Goal: Information Seeking & Learning: Learn about a topic

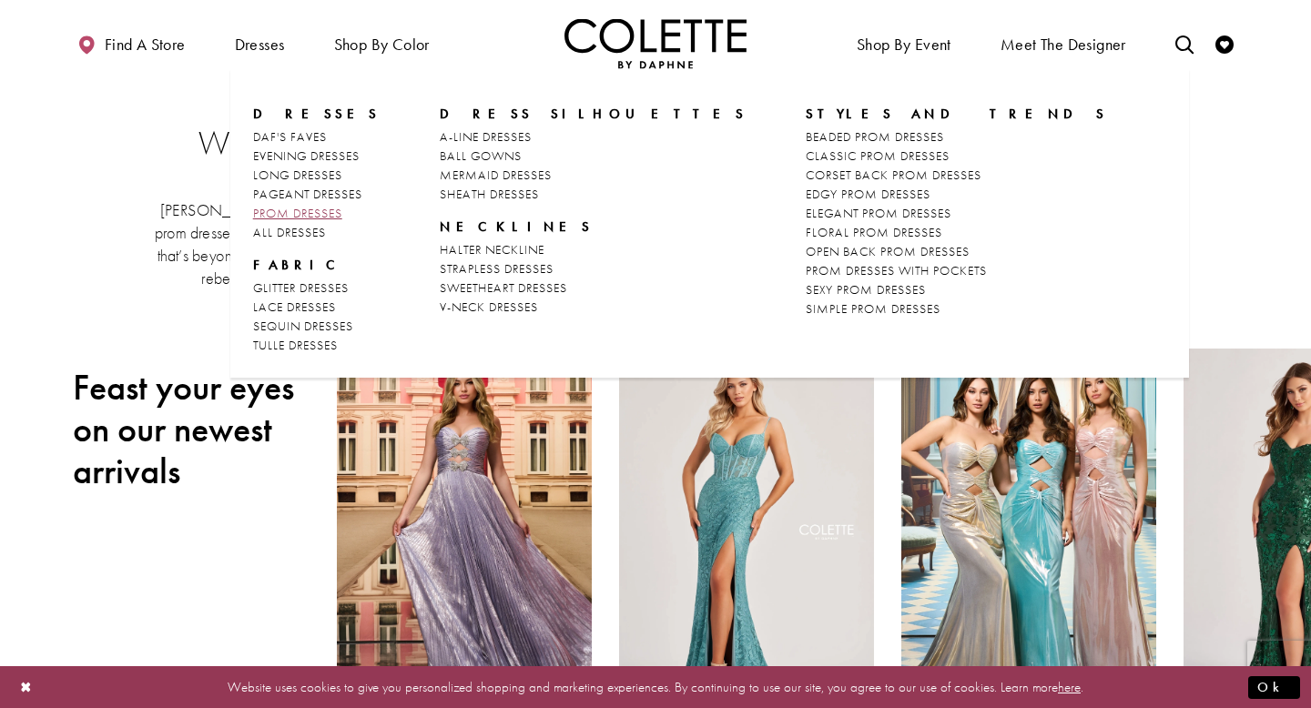
click at [307, 212] on span "PROM DRESSES" at bounding box center [297, 213] width 89 height 16
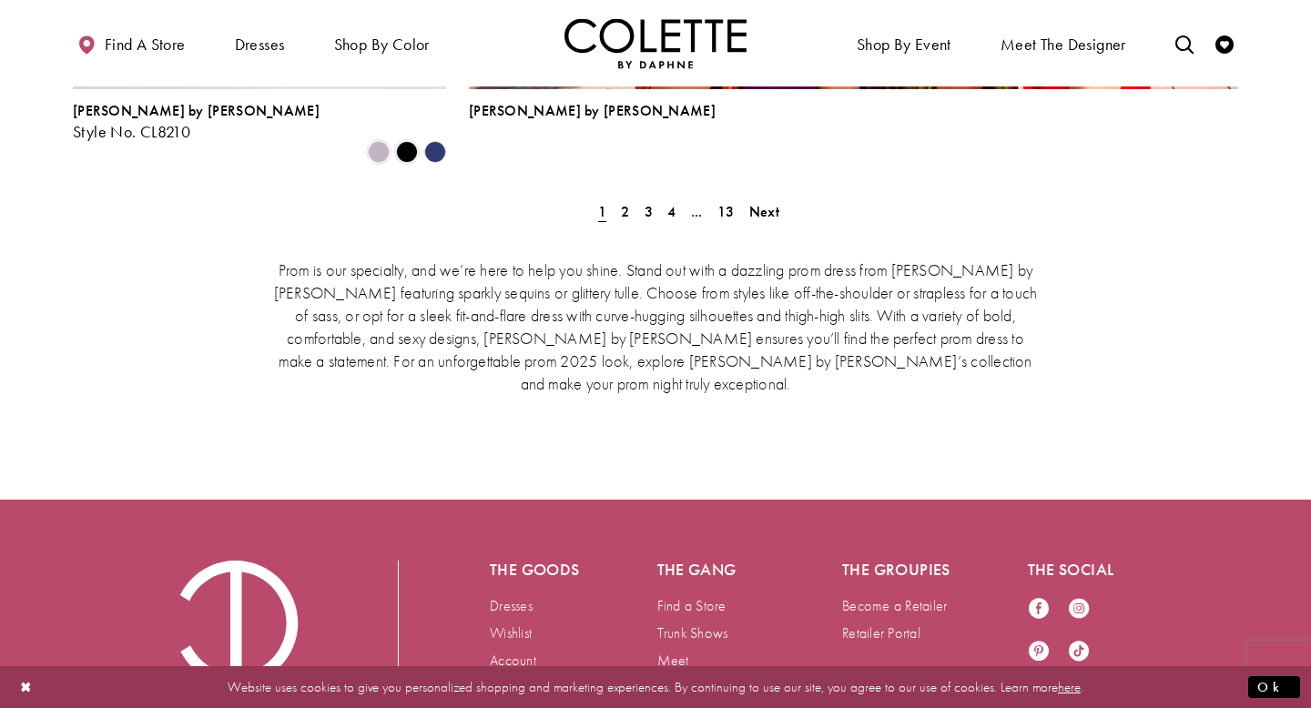
scroll to position [4379, 0]
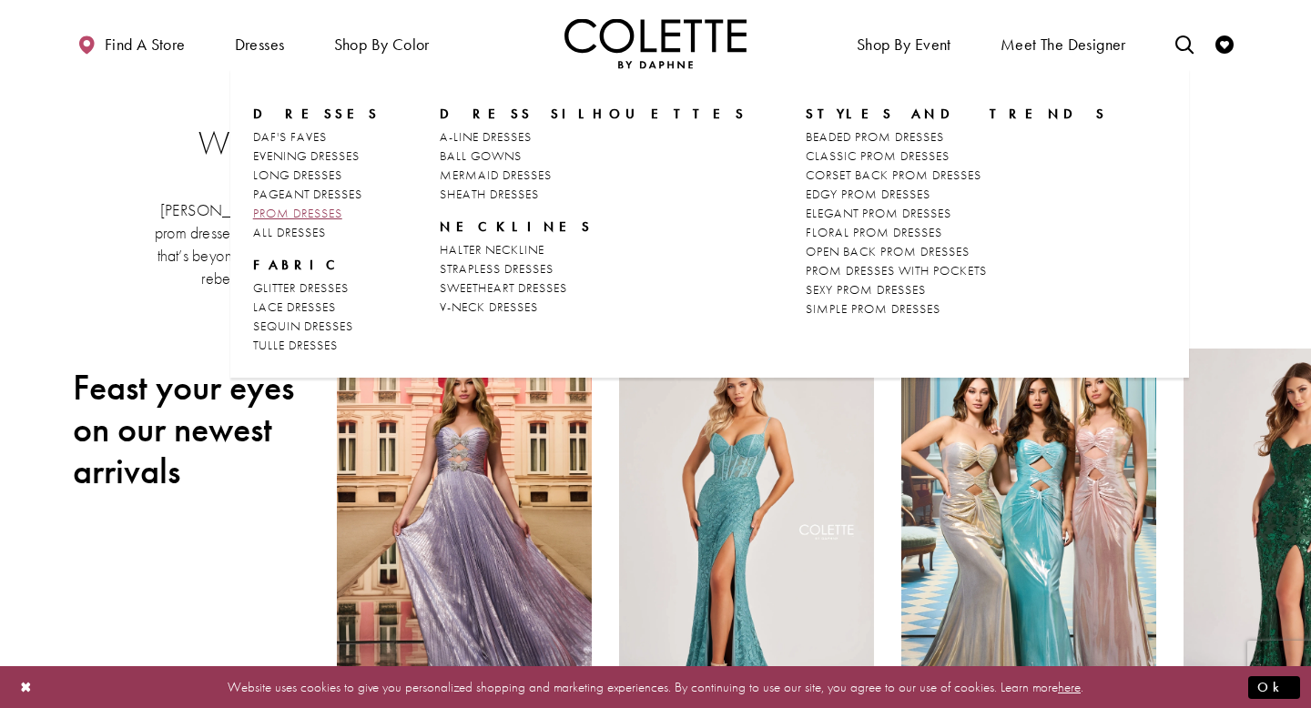
click at [294, 213] on span "PROM DRESSES" at bounding box center [297, 213] width 89 height 16
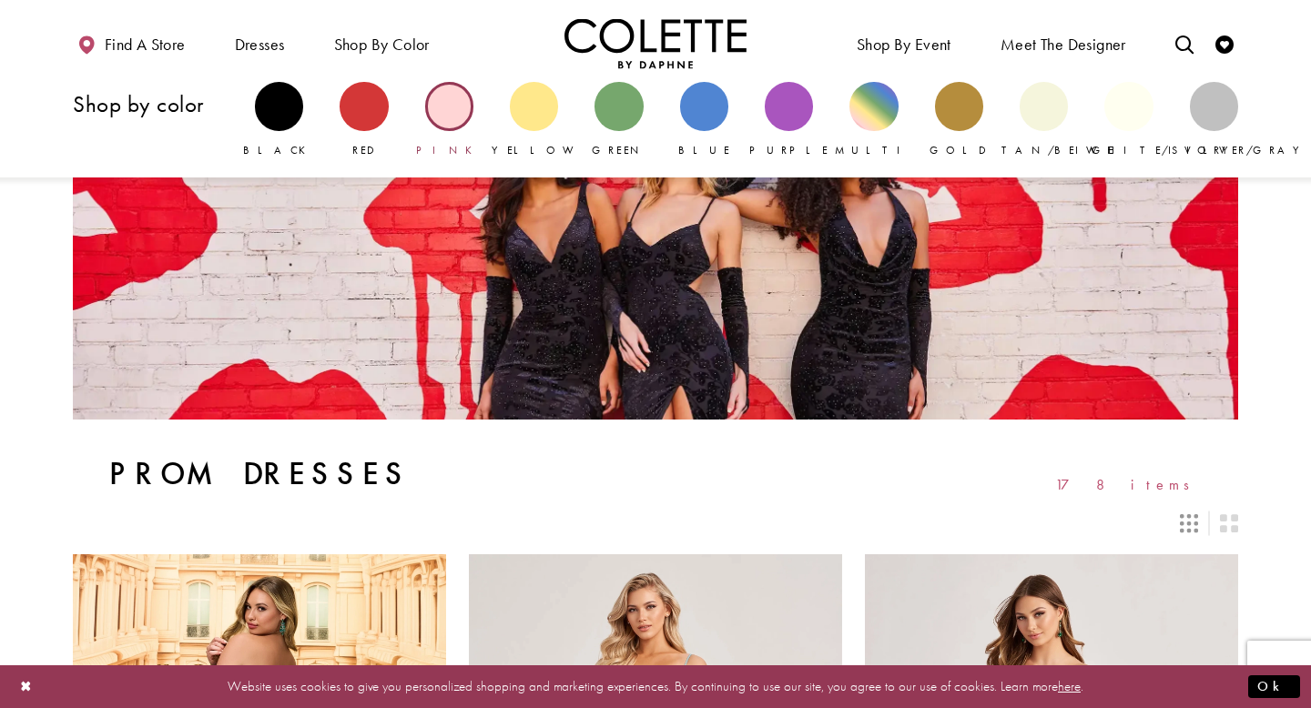
click at [449, 107] on div "Primary block" at bounding box center [449, 106] width 48 height 48
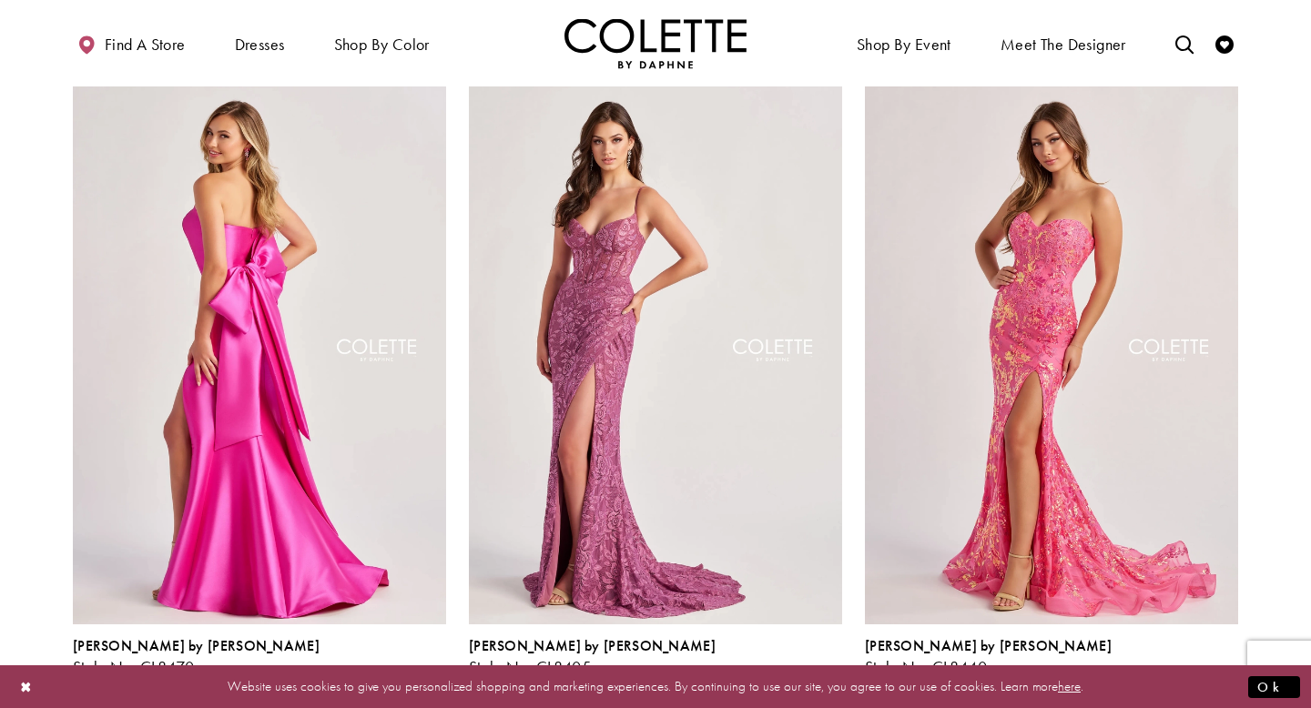
scroll to position [170, 0]
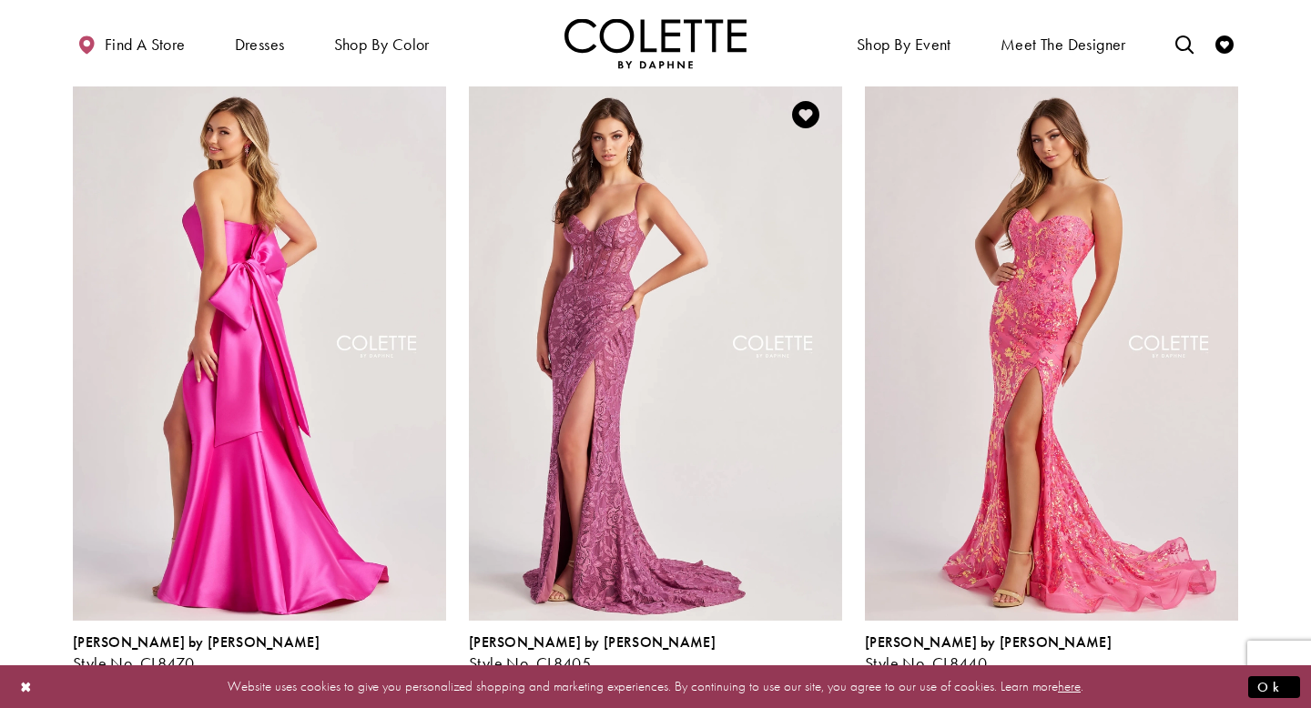
click at [802, 673] on span "Product List" at bounding box center [803, 684] width 22 height 22
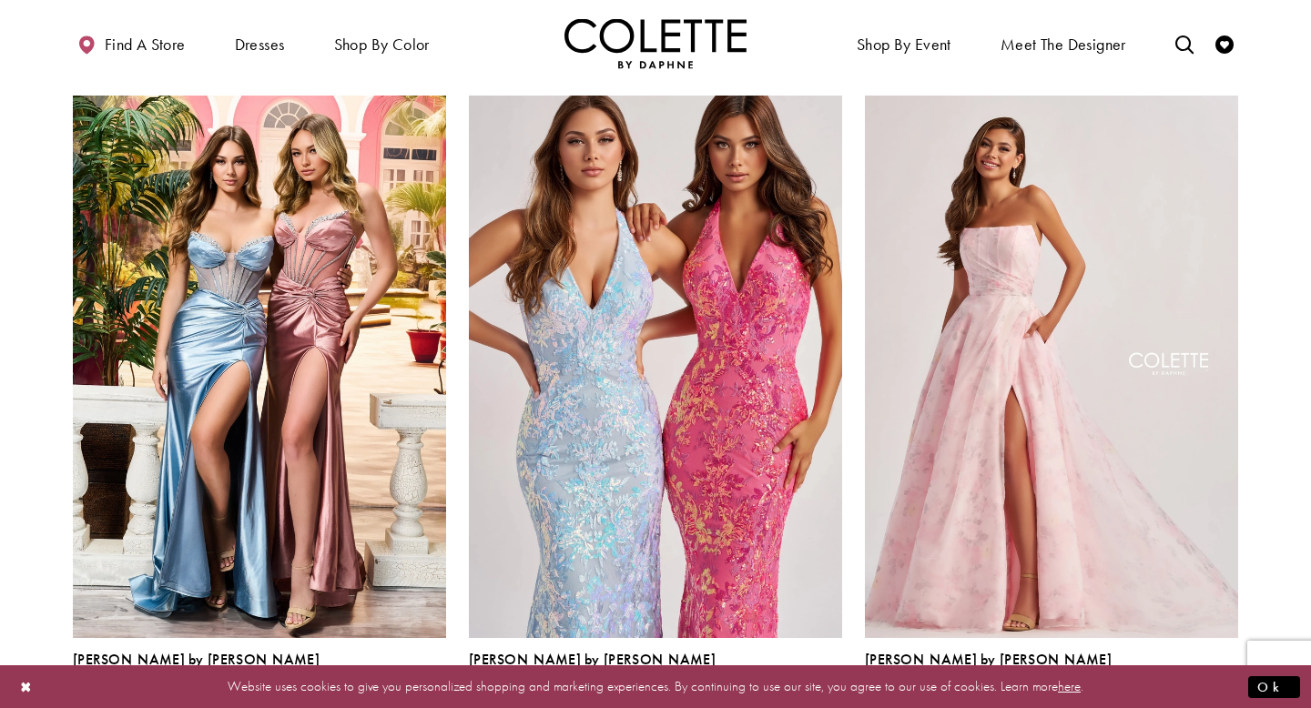
scroll to position [2166, 0]
click at [1195, 691] on span "Product List" at bounding box center [1199, 702] width 22 height 22
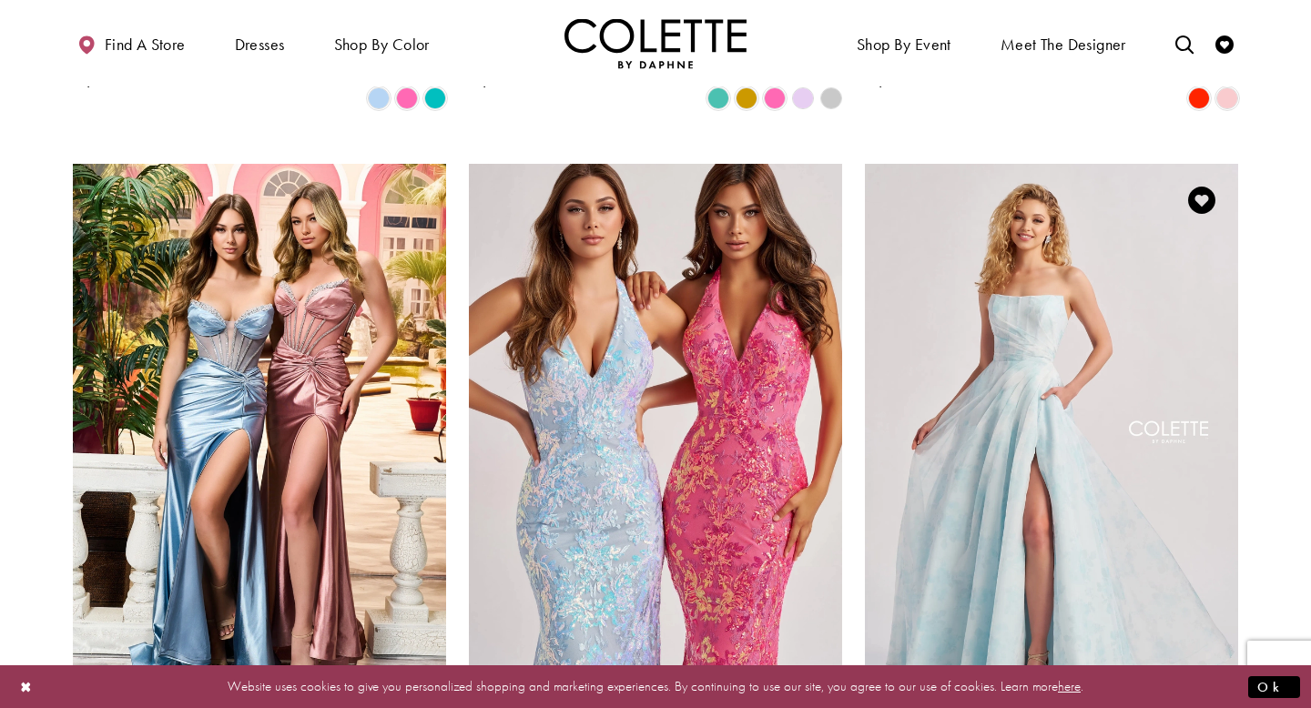
scroll to position [2095, 0]
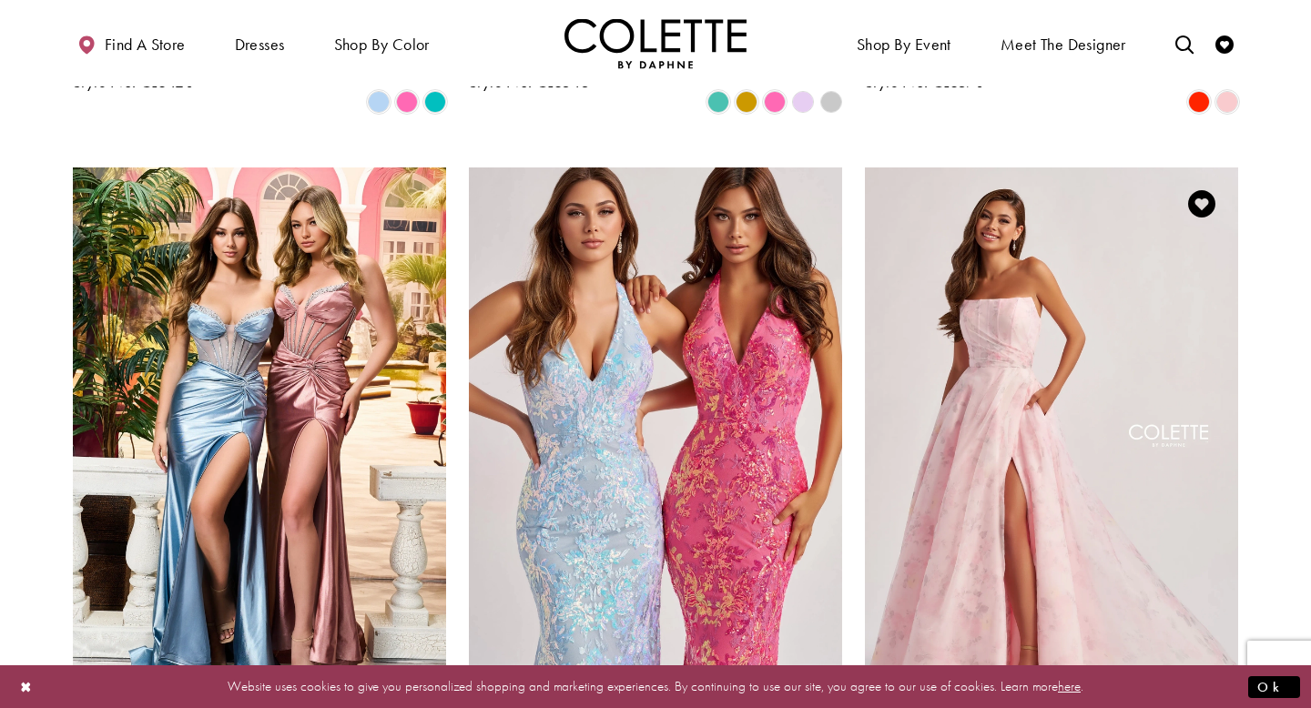
click at [1143, 510] on img "Visit Colette by Daphne Style No. CL8635 Page" at bounding box center [1051, 439] width 373 height 543
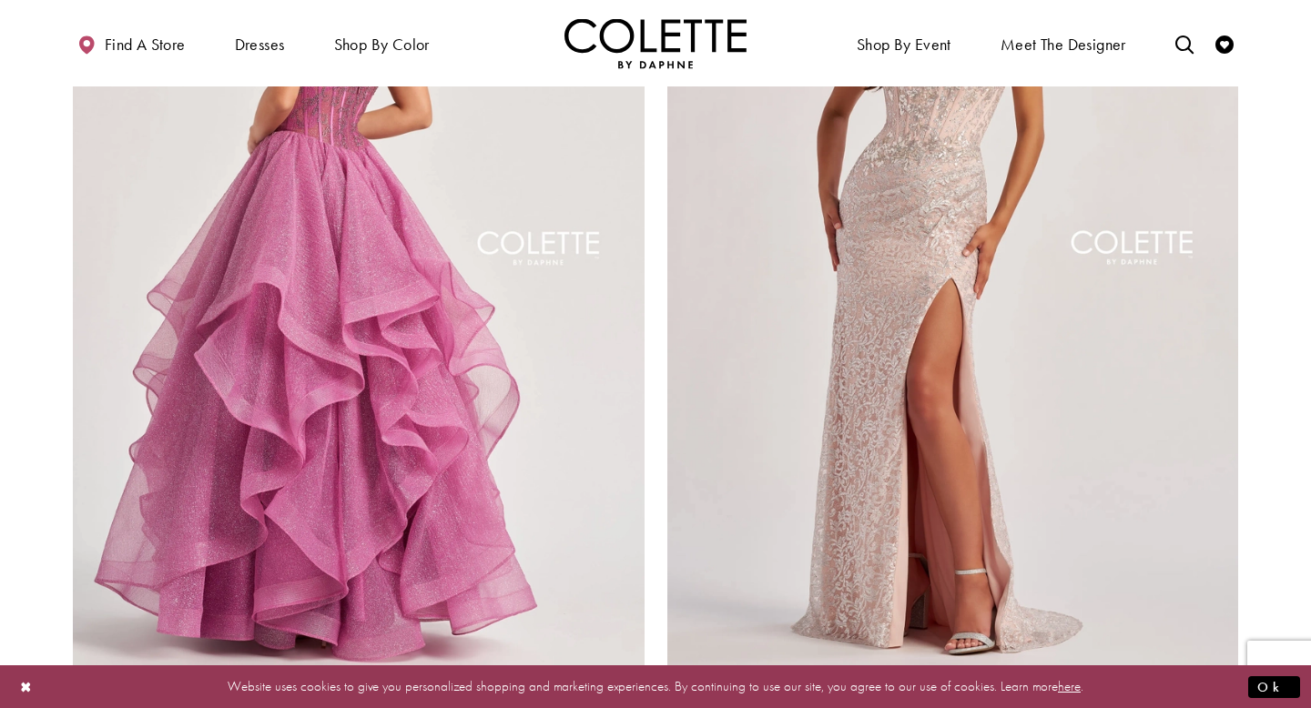
scroll to position [3141, 0]
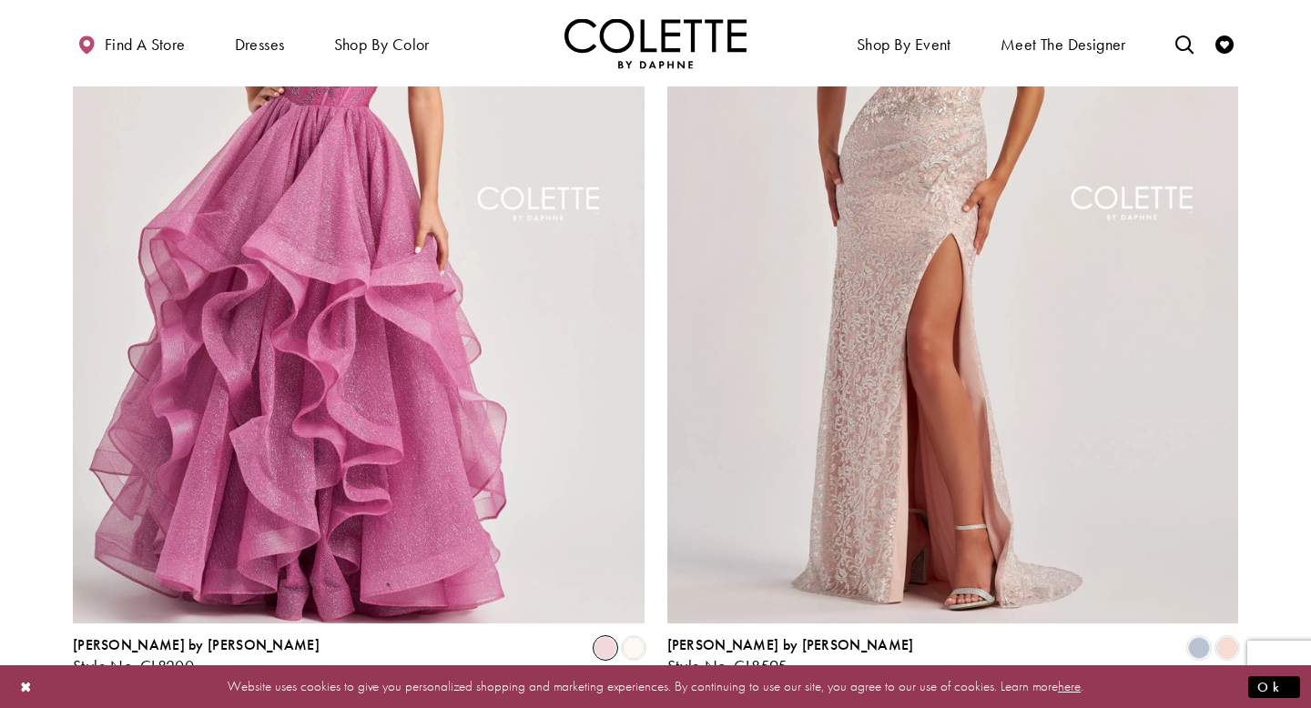
click at [603, 637] on span "Product List" at bounding box center [606, 648] width 22 height 22
click at [637, 637] on span "Product List" at bounding box center [634, 648] width 22 height 22
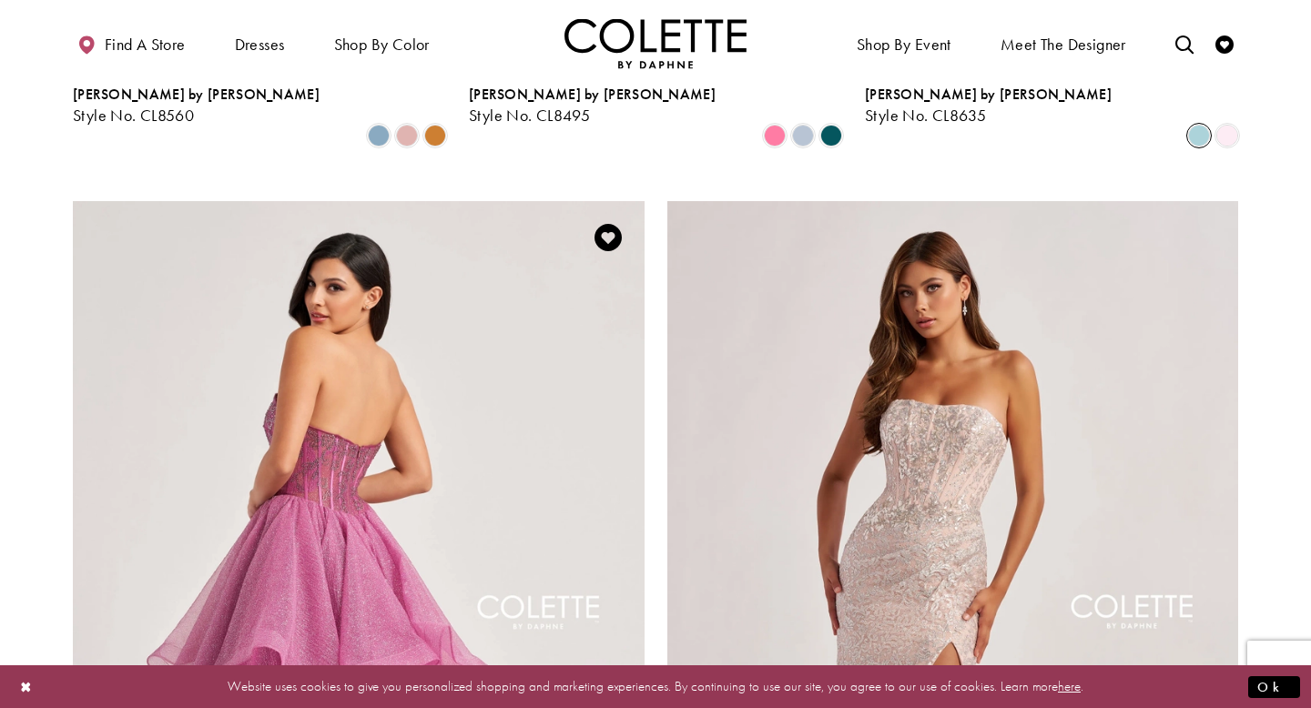
scroll to position [2739, 0]
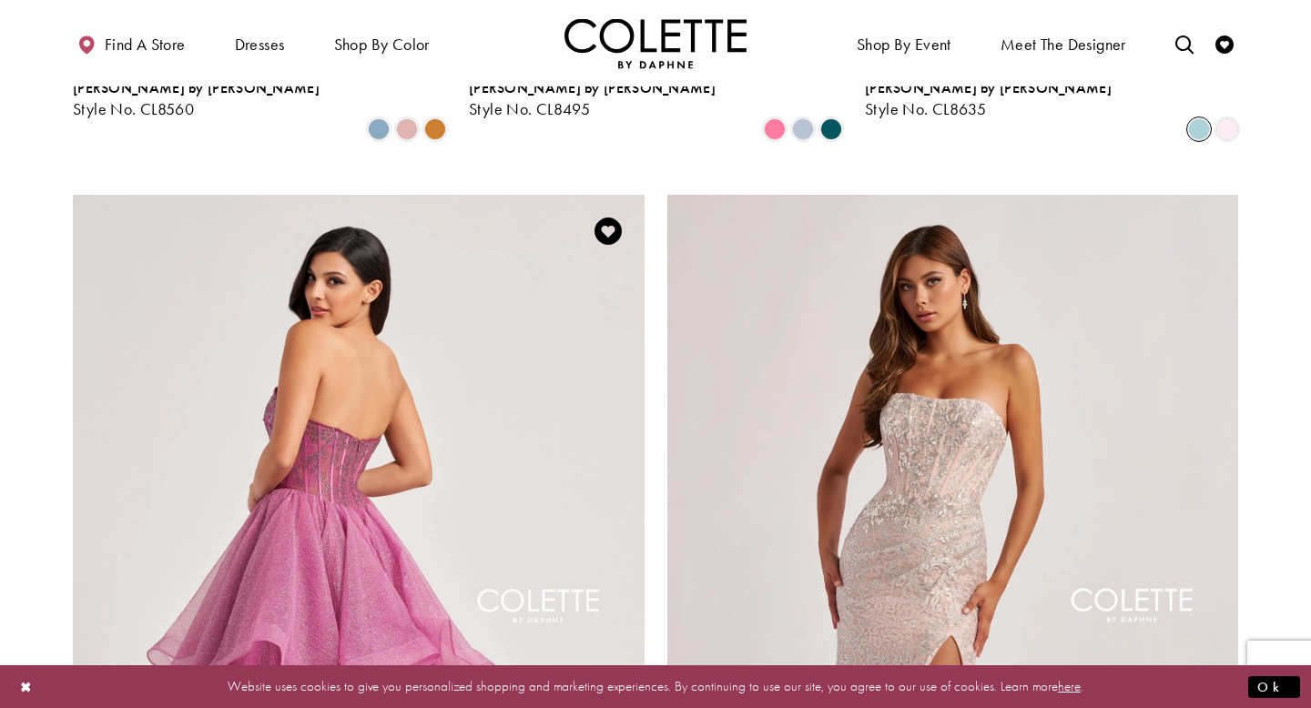
drag, startPoint x: 424, startPoint y: 403, endPoint x: 580, endPoint y: 468, distance: 168.6
click at [580, 468] on img "Visit Colette by Daphne Style No. CL8200 Page" at bounding box center [359, 610] width 572 height 831
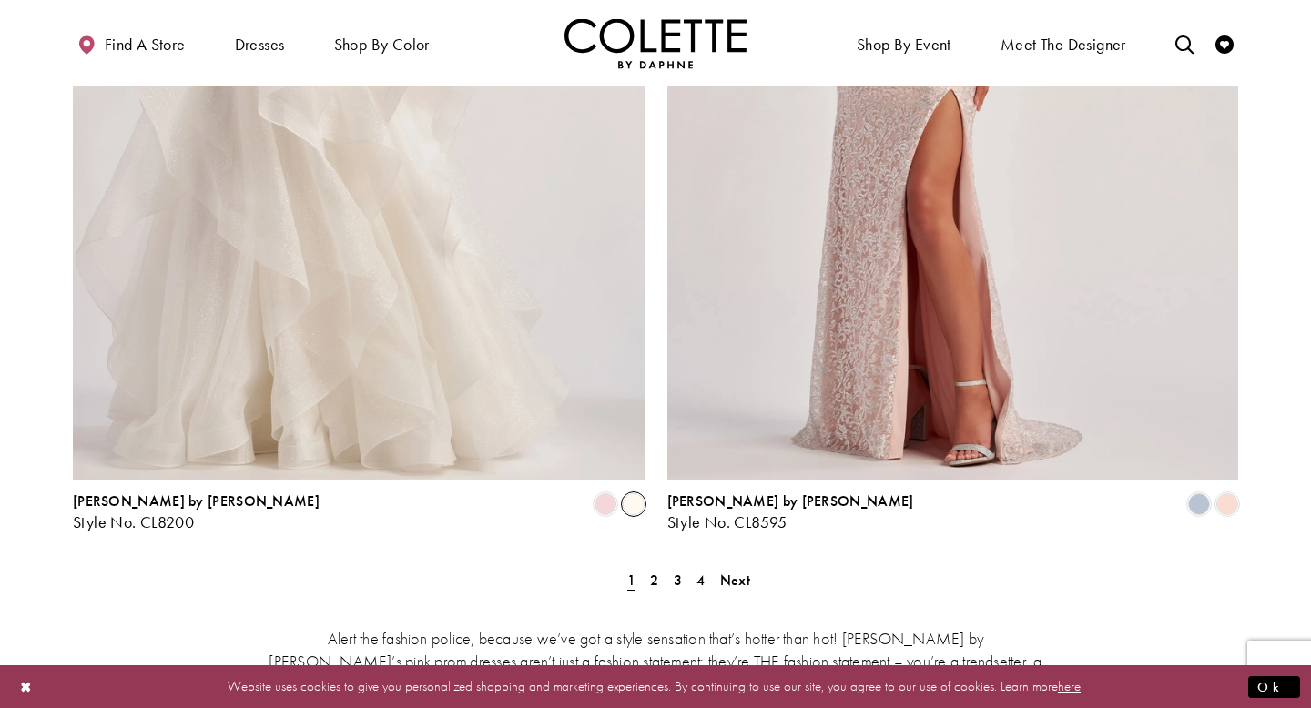
scroll to position [3281, 0]
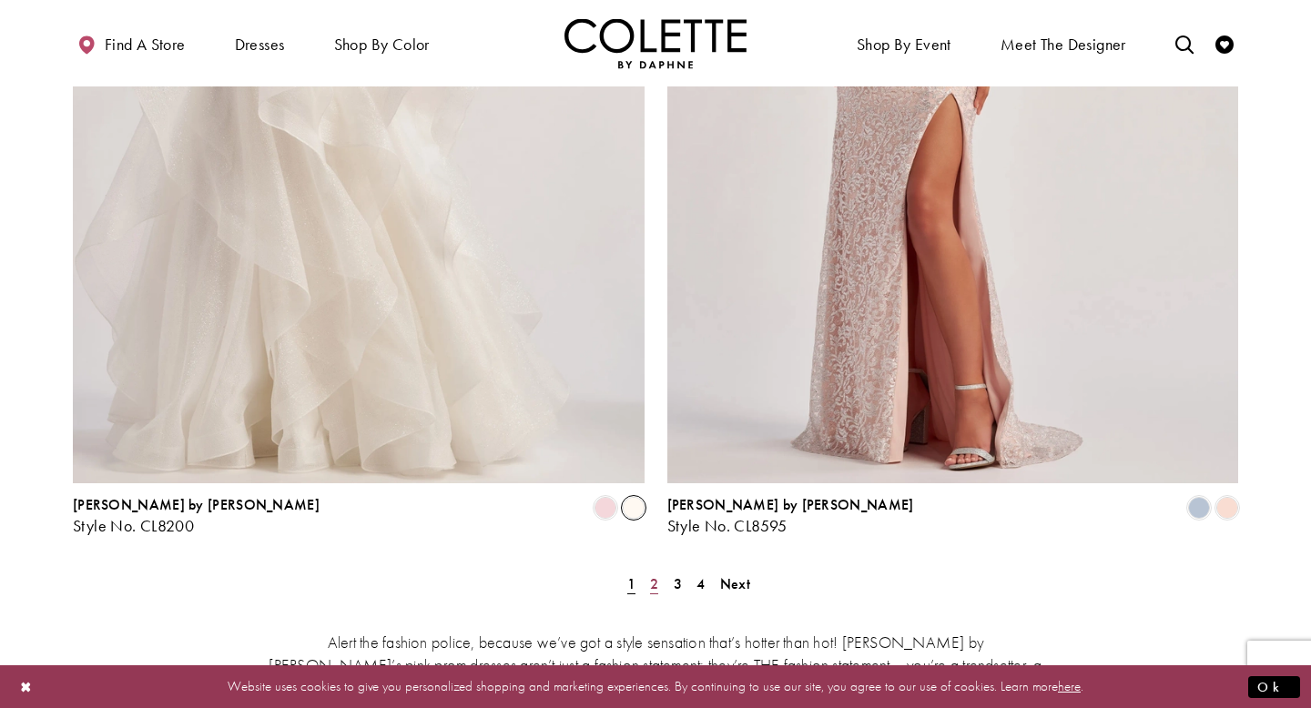
click at [657, 575] on span "2" at bounding box center [654, 584] width 8 height 19
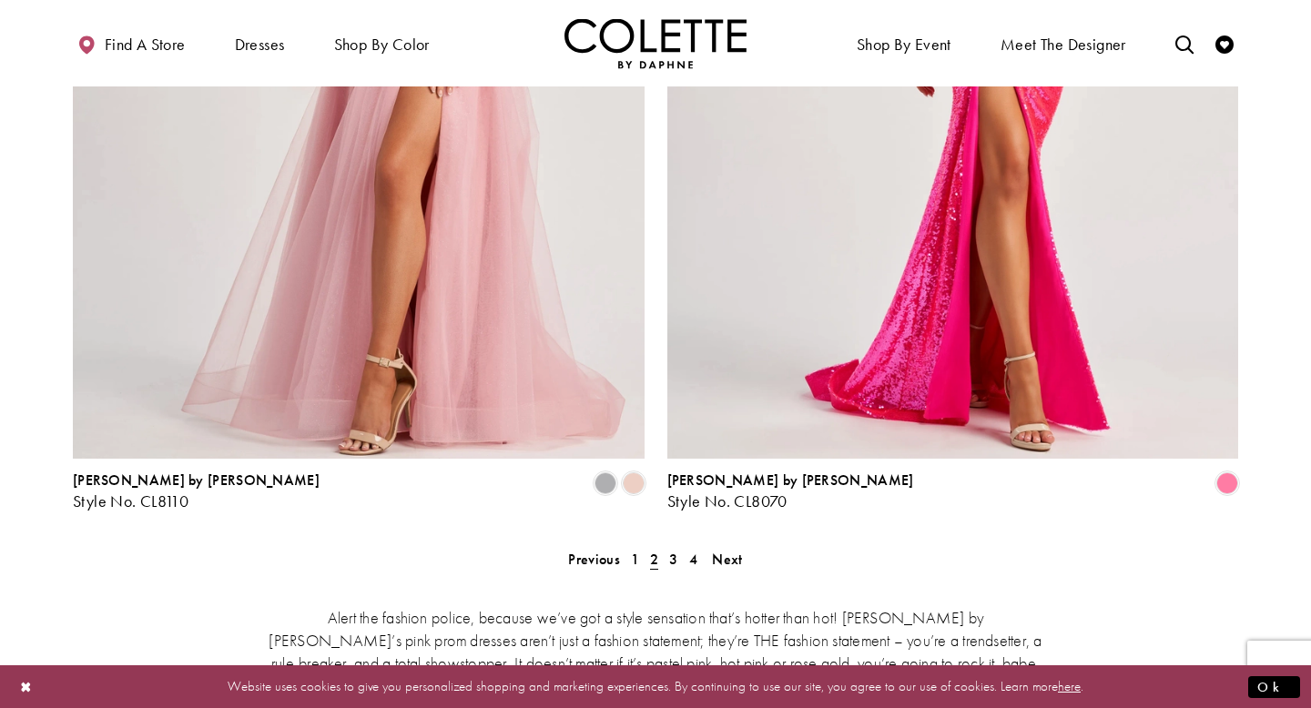
scroll to position [3301, 0]
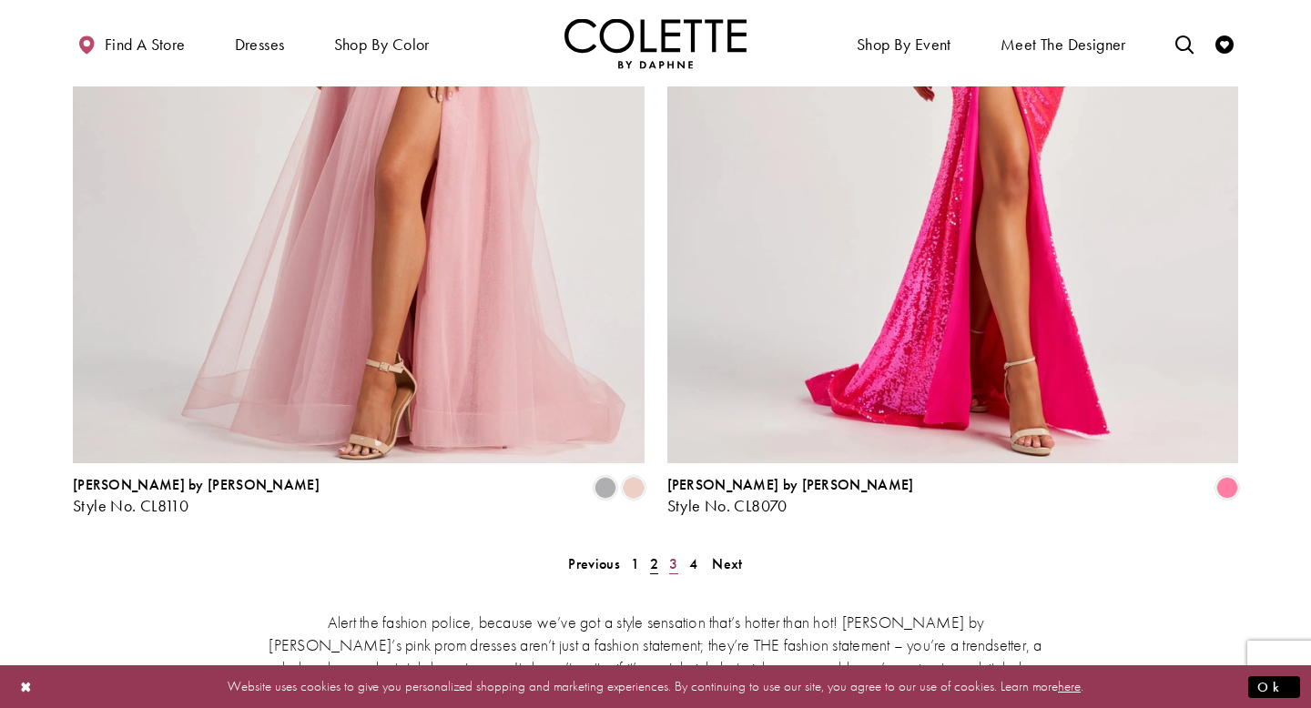
click at [669, 554] on span "3" at bounding box center [673, 563] width 8 height 19
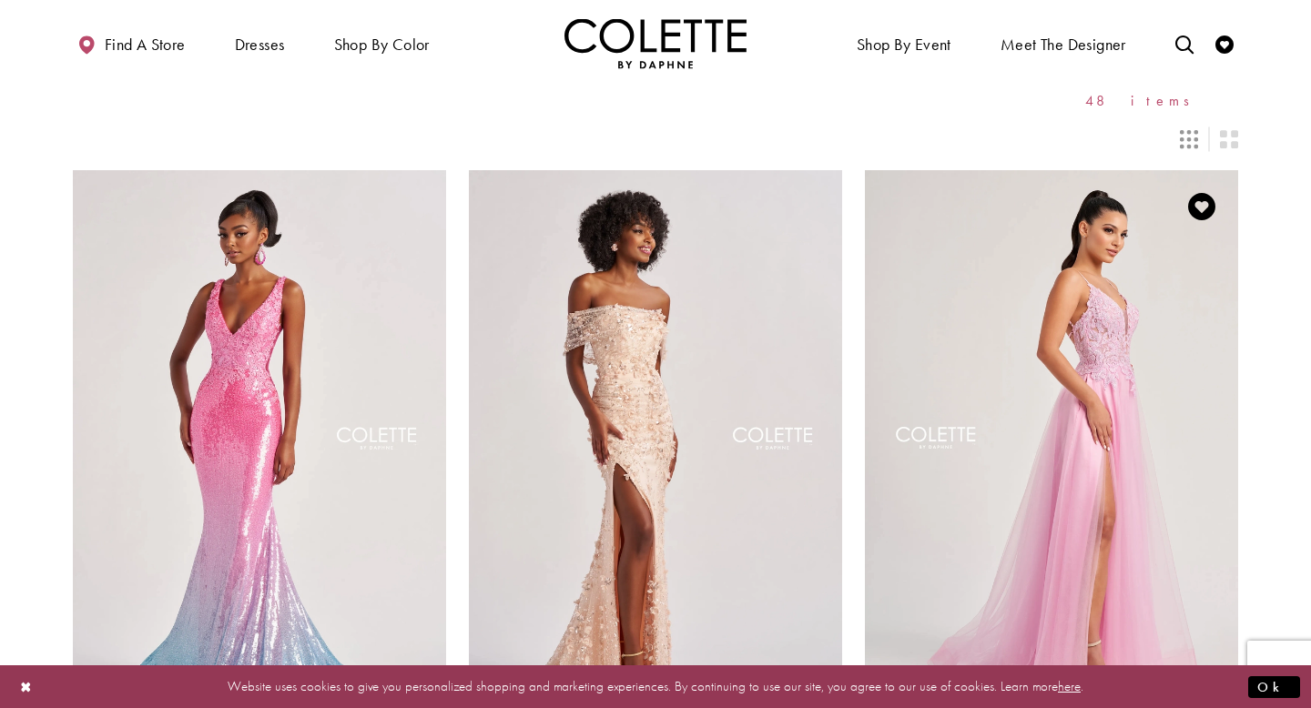
scroll to position [79, 0]
click at [1092, 436] on img "Visit Colette by Daphne Style No. CL8100 Page" at bounding box center [1051, 440] width 373 height 543
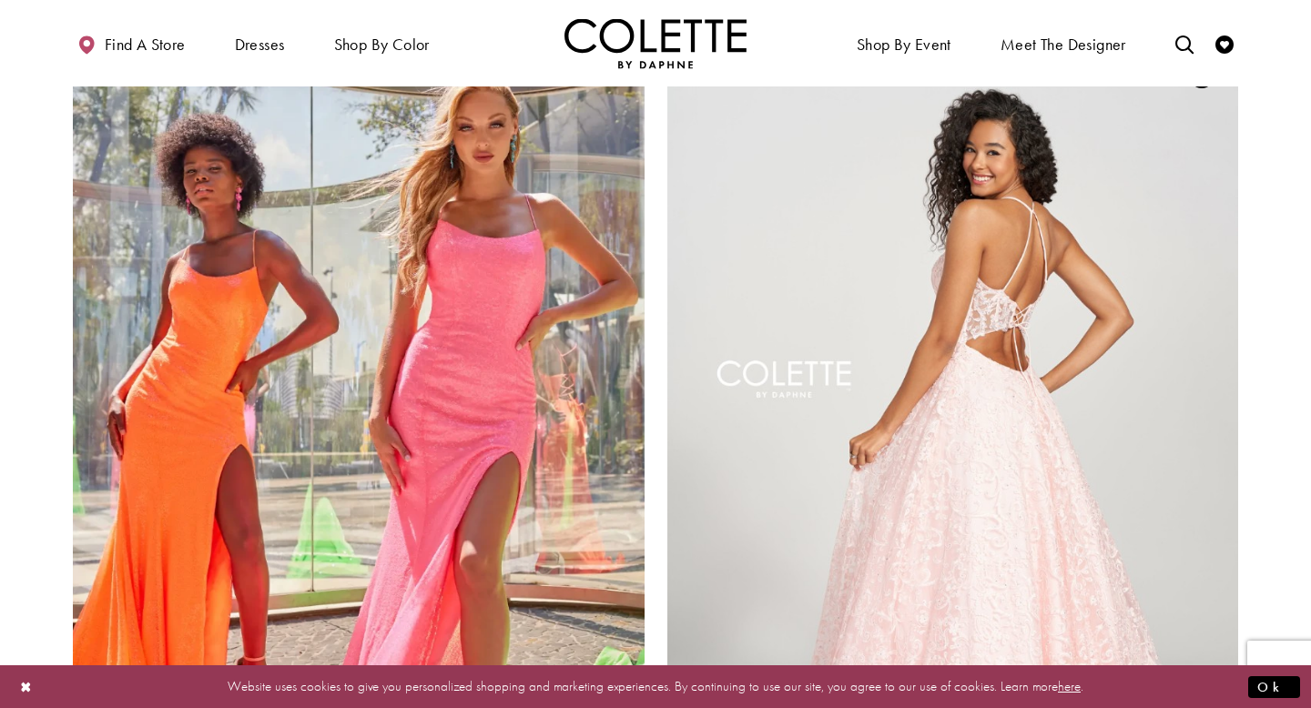
scroll to position [2898, 0]
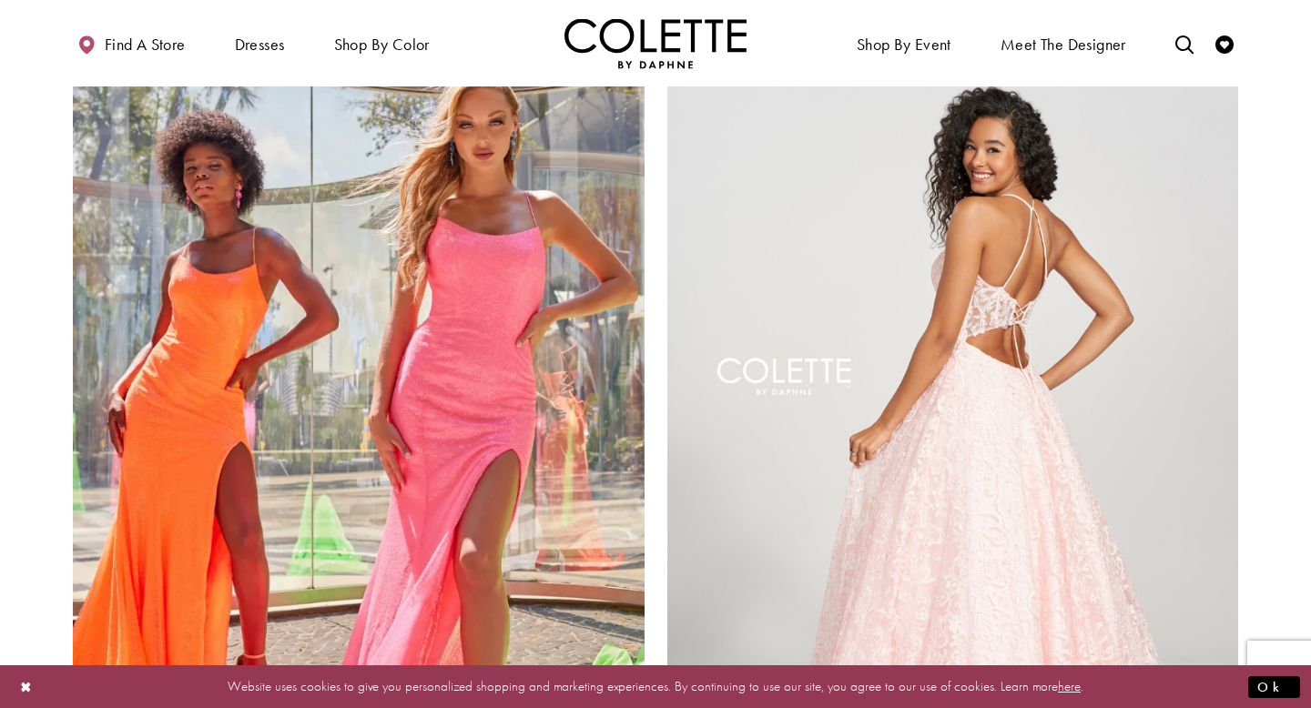
click at [1095, 372] on img "Visit Colette by Daphne Style No. CL12204 Page" at bounding box center [953, 451] width 572 height 831
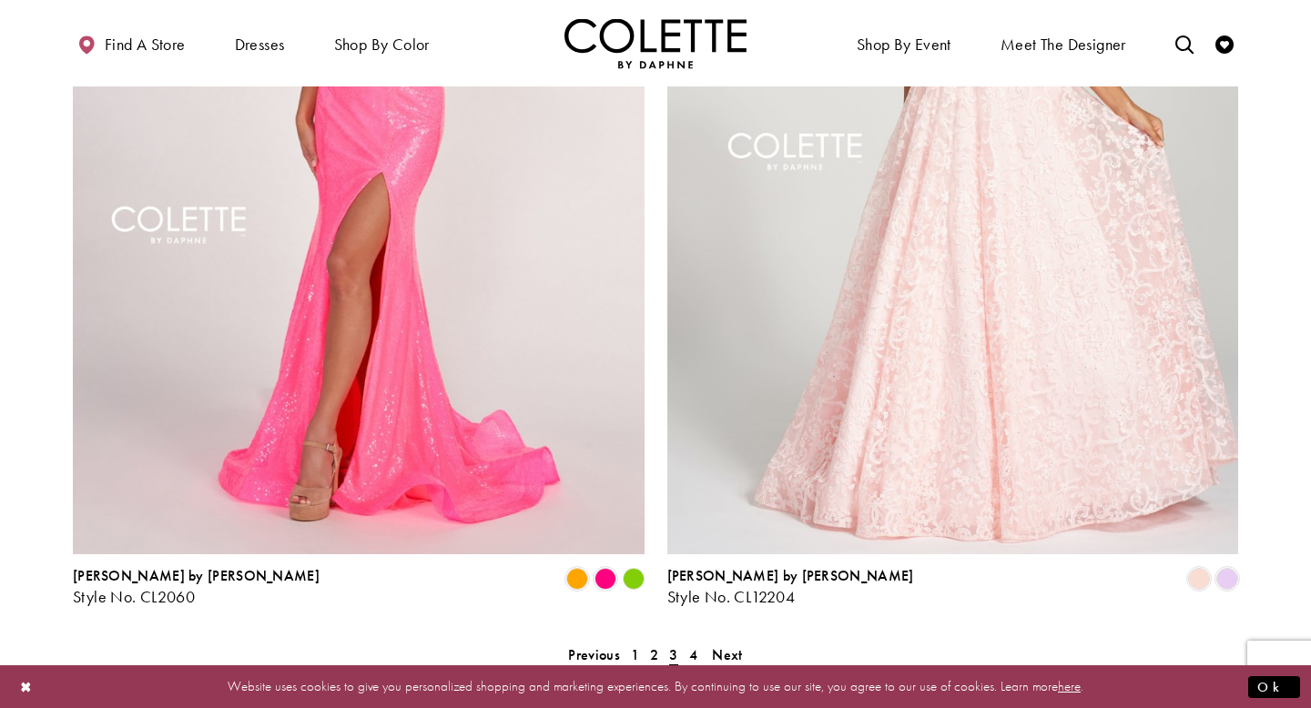
scroll to position [3188, 0]
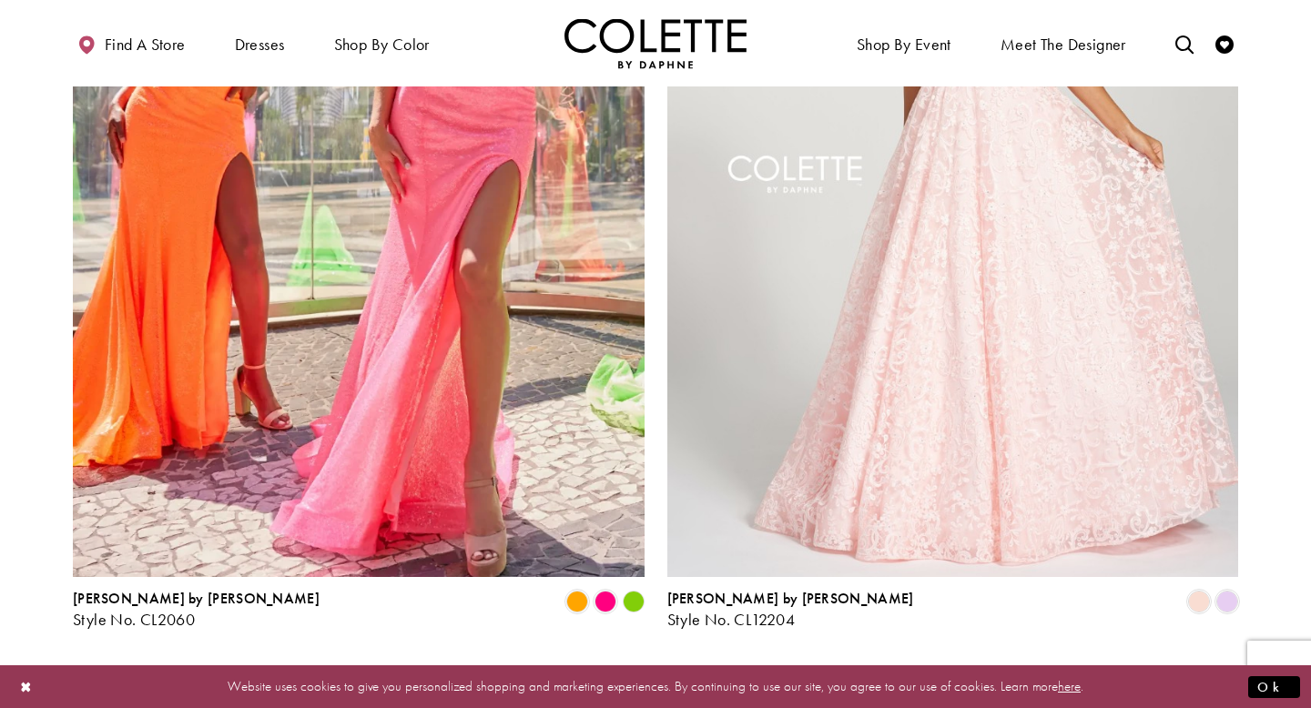
click at [693, 668] on span "4" at bounding box center [693, 677] width 8 height 19
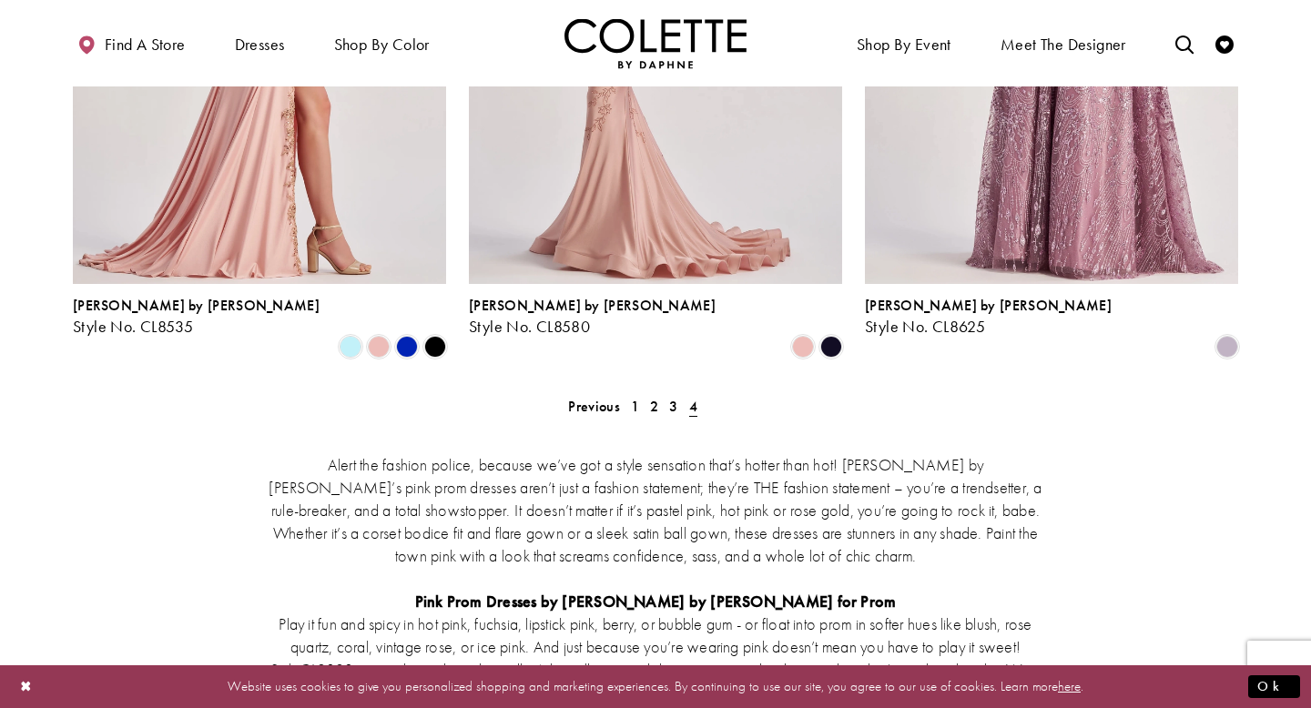
scroll to position [1188, 0]
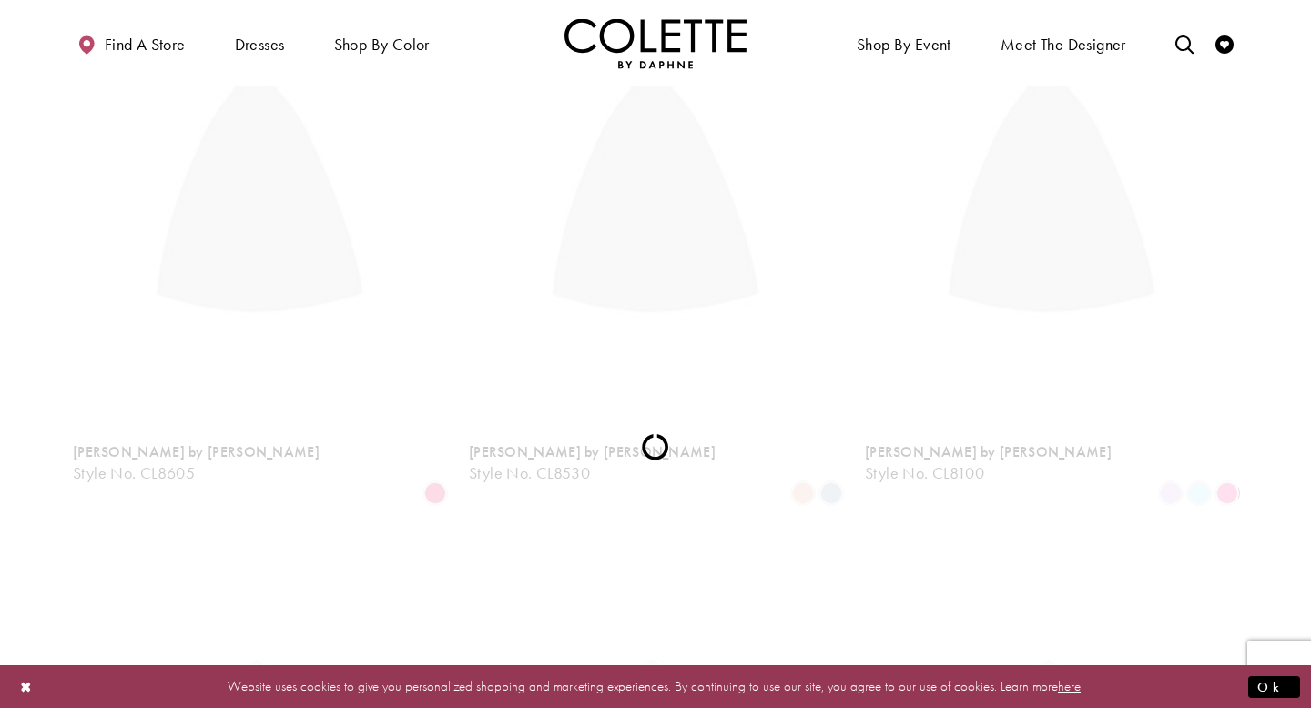
scroll to position [98, 0]
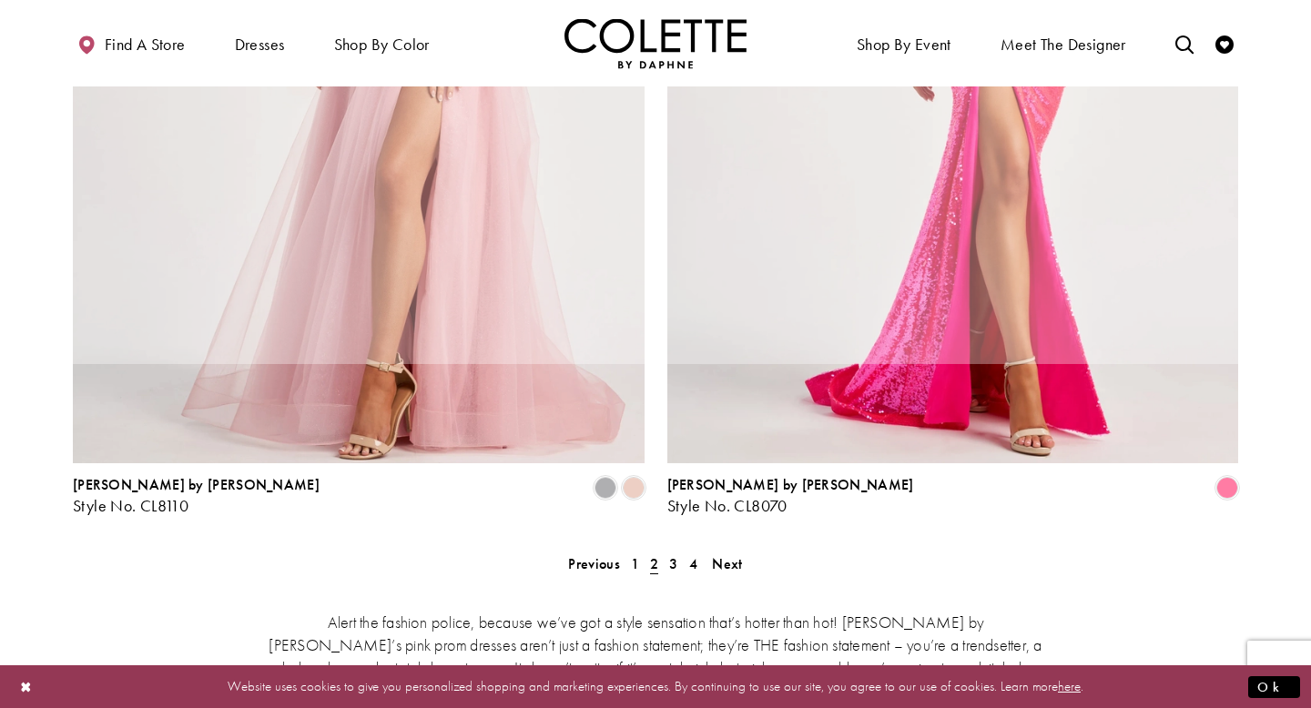
scroll to position [98, 0]
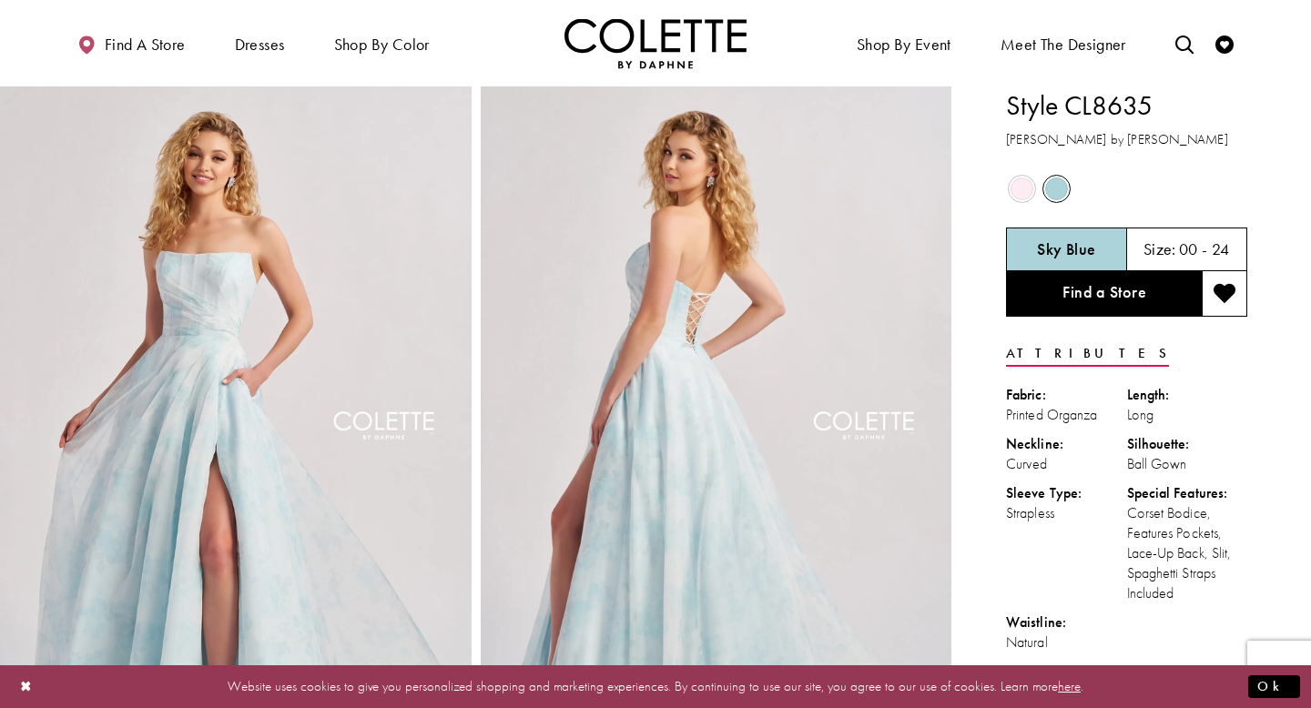
click at [1195, 249] on h5 "00 - 24" at bounding box center [1204, 249] width 51 height 18
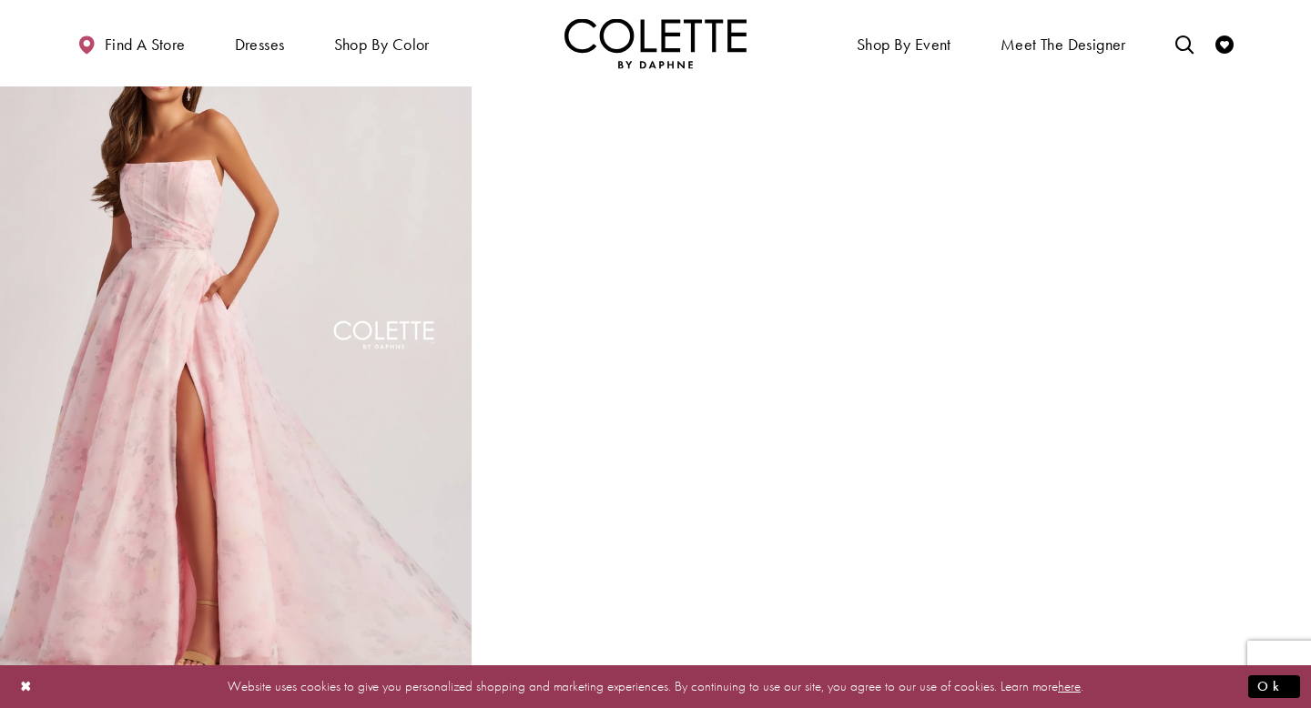
scroll to position [1511, 0]
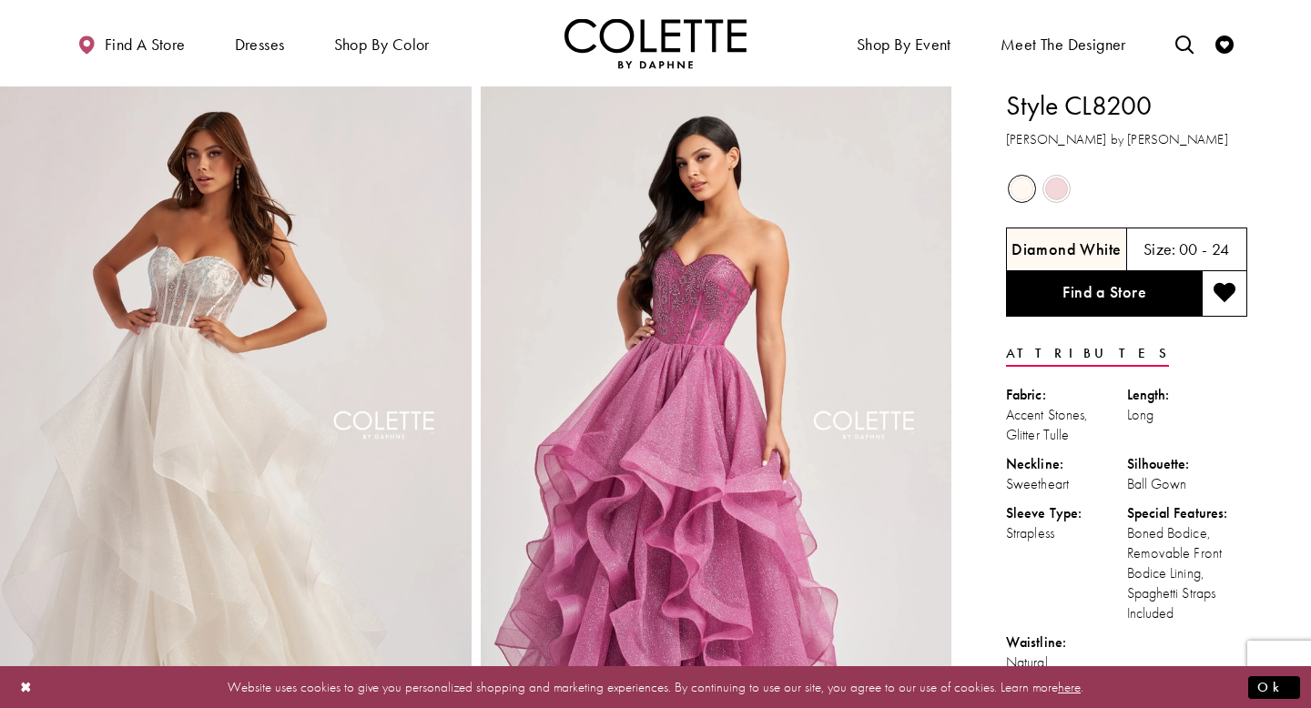
scroll to position [90, 0]
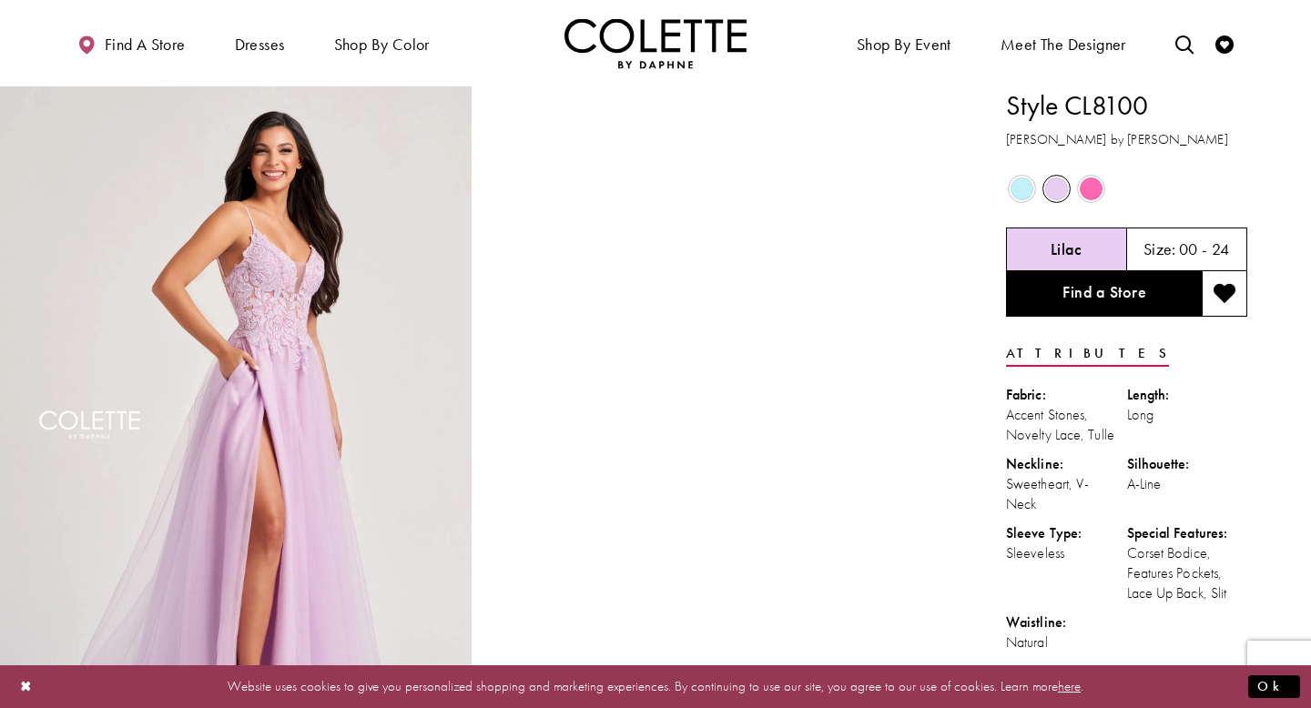
click at [1095, 191] on span "Product color controls state depends on size chosen" at bounding box center [1091, 189] width 23 height 23
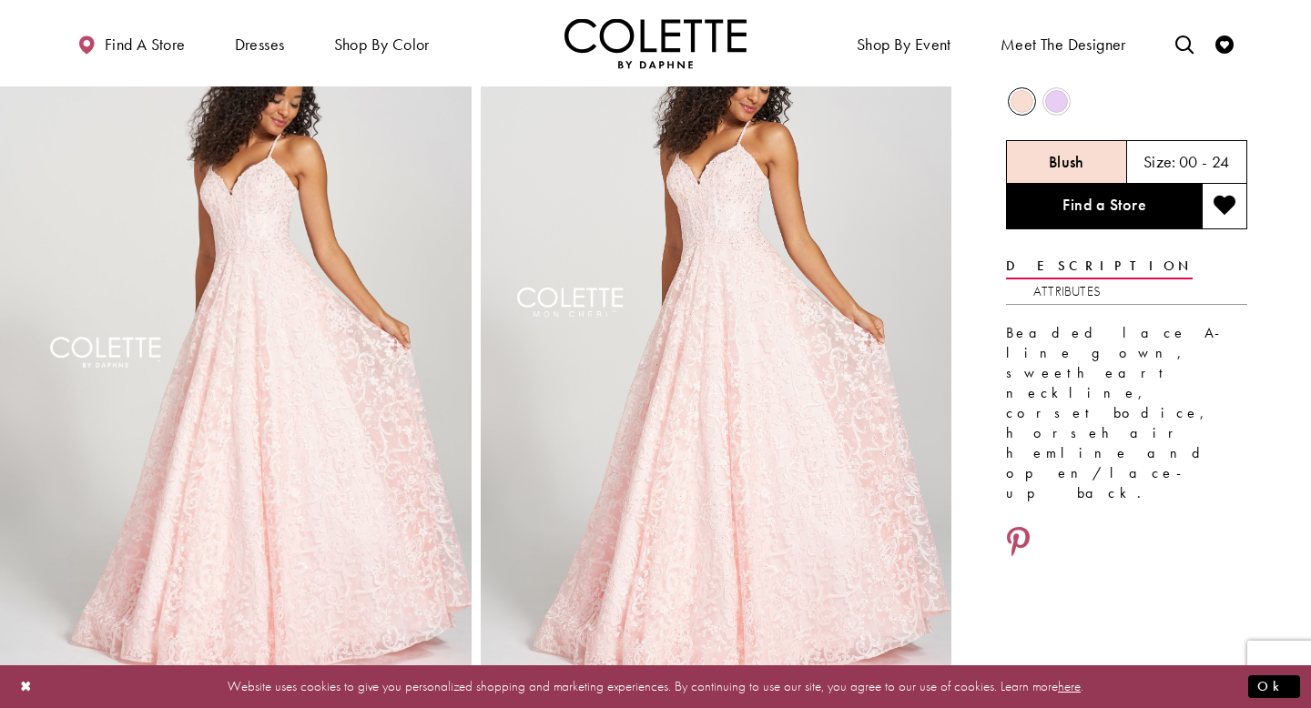
scroll to position [90, 0]
